Goal: Communication & Community: Answer question/provide support

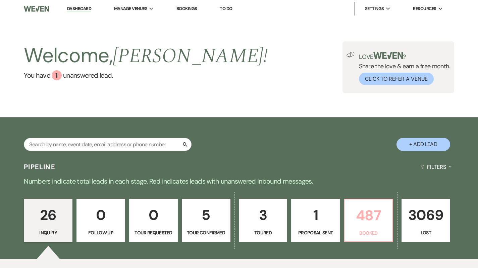
click at [383, 232] on p "Booked" at bounding box center [369, 232] width 40 height 7
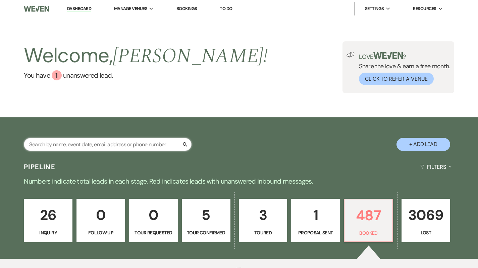
click at [133, 143] on input "text" at bounding box center [108, 144] width 168 height 13
type input "[PERSON_NAME]"
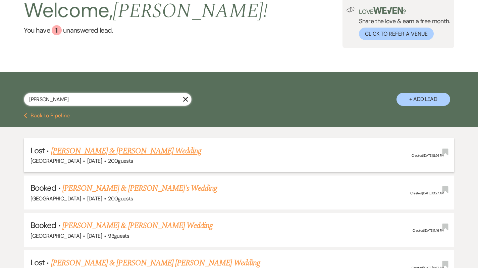
scroll to position [61, 0]
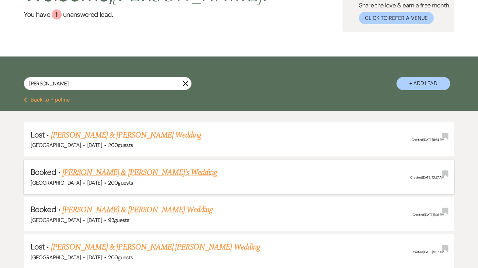
click at [107, 172] on link "[PERSON_NAME] & [PERSON_NAME]'s Wedding" at bounding box center [139, 172] width 155 height 12
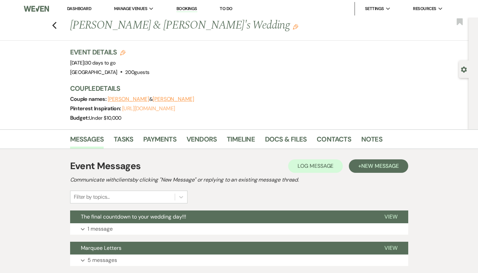
click at [122, 110] on link "[URL][DOMAIN_NAME]" at bounding box center [148, 108] width 53 height 7
click at [86, 6] on link "Dashboard" at bounding box center [79, 9] width 24 height 6
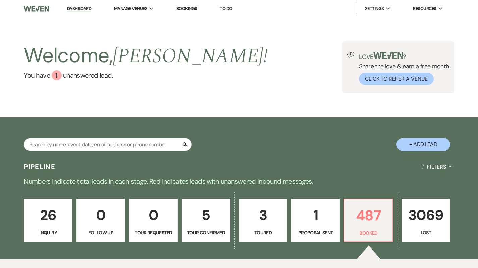
scroll to position [149, 0]
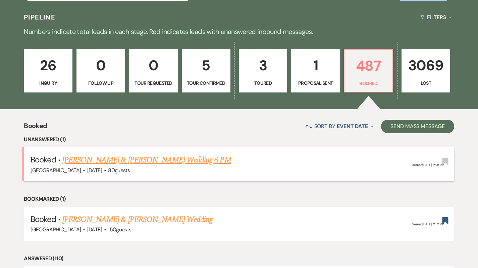
click at [116, 159] on link "[PERSON_NAME] & [PERSON_NAME] Wedding 6 PM" at bounding box center [146, 160] width 169 height 12
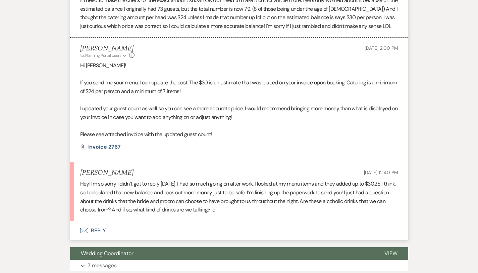
scroll to position [262, 0]
click at [78, 226] on button "Envelope Reply" at bounding box center [239, 230] width 338 height 19
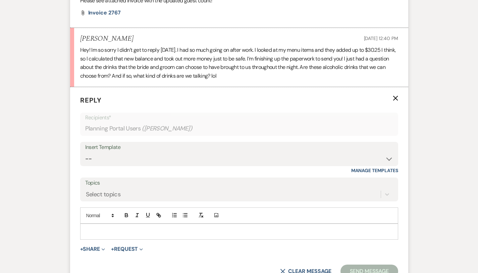
scroll to position [416, 0]
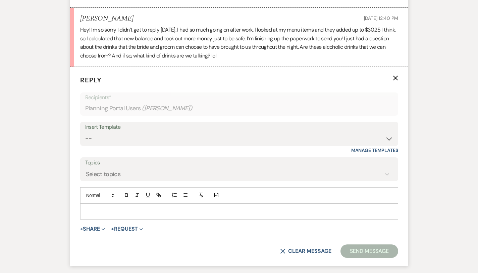
click at [86, 214] on p at bounding box center [240, 211] width 308 height 7
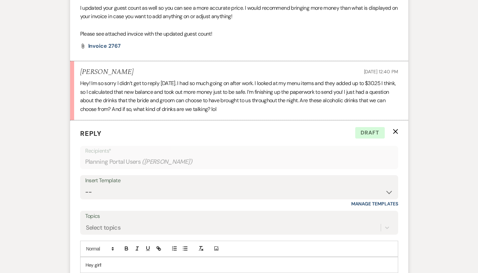
scroll to position [364, 0]
